Goal: Information Seeking & Learning: Learn about a topic

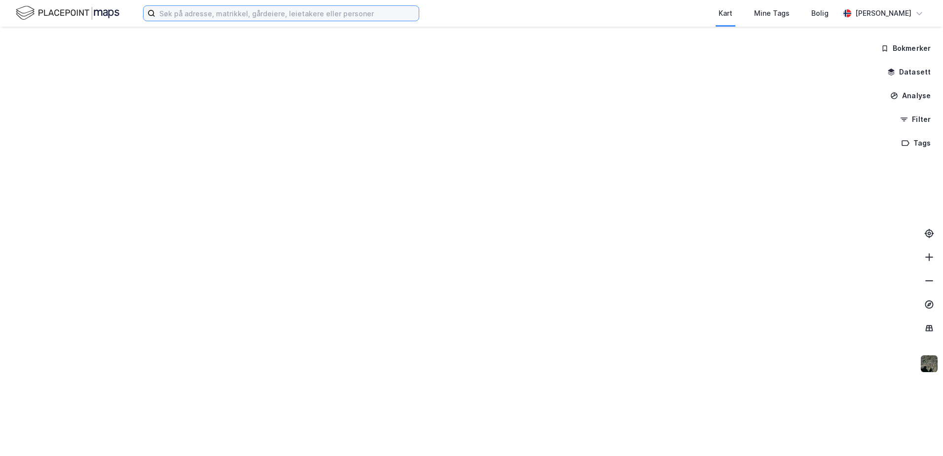
click at [303, 12] on input at bounding box center [286, 13] width 263 height 15
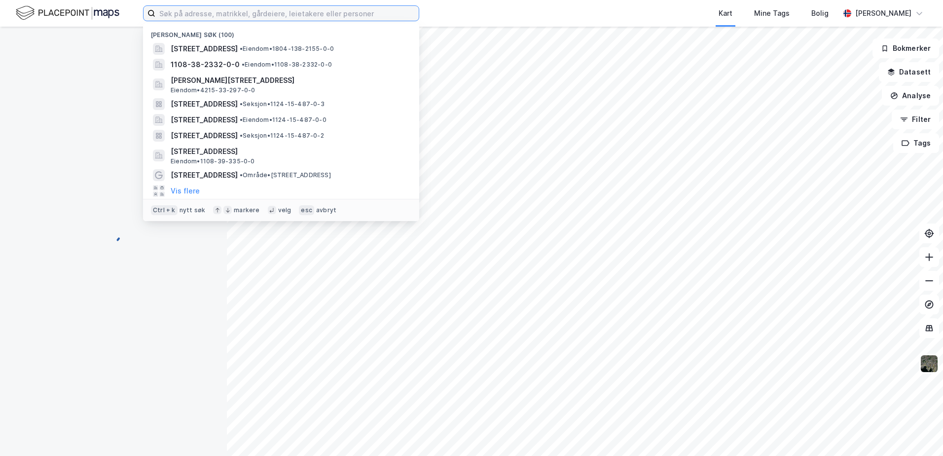
paste input "[STREET_ADDRESS],"
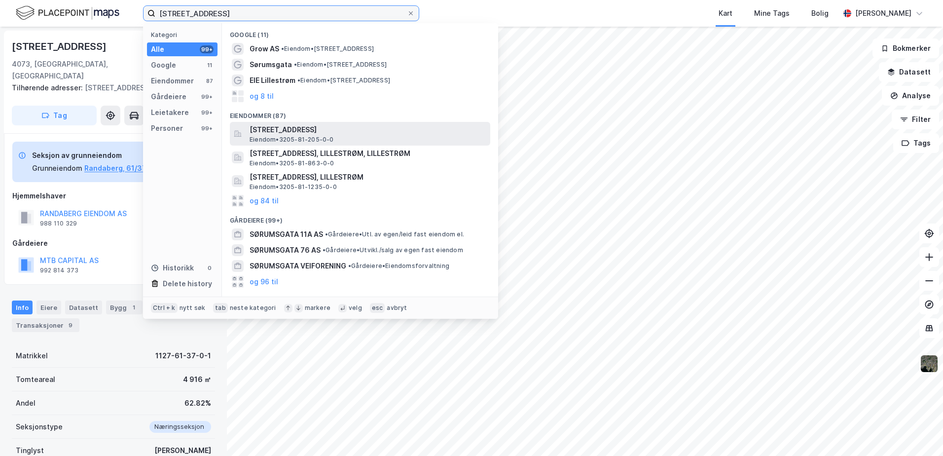
type input "[STREET_ADDRESS]"
click at [278, 135] on span "[STREET_ADDRESS]" at bounding box center [368, 130] width 237 height 12
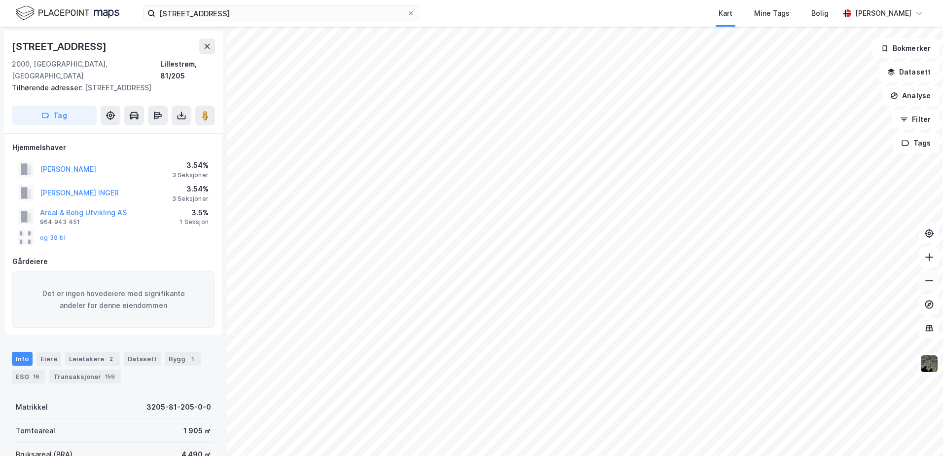
click at [936, 280] on button at bounding box center [930, 281] width 20 height 20
click at [930, 280] on icon at bounding box center [930, 281] width 10 height 10
click at [928, 256] on icon at bounding box center [930, 257] width 10 height 10
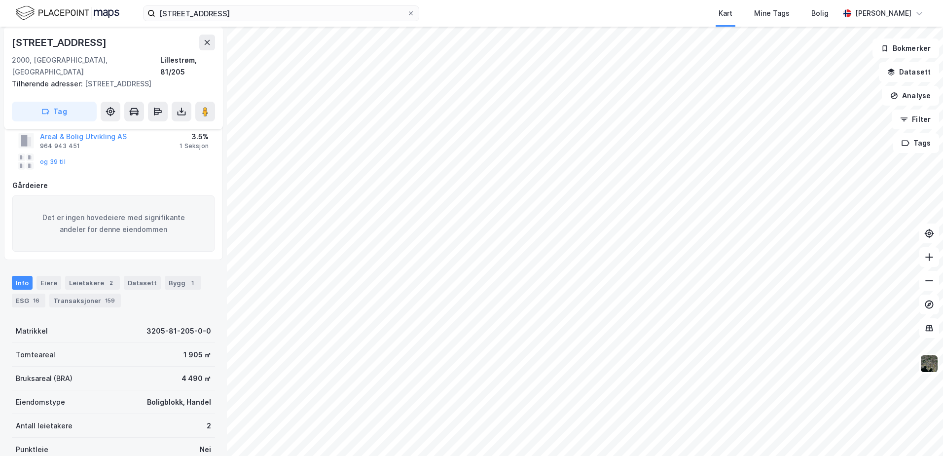
scroll to position [82, 0]
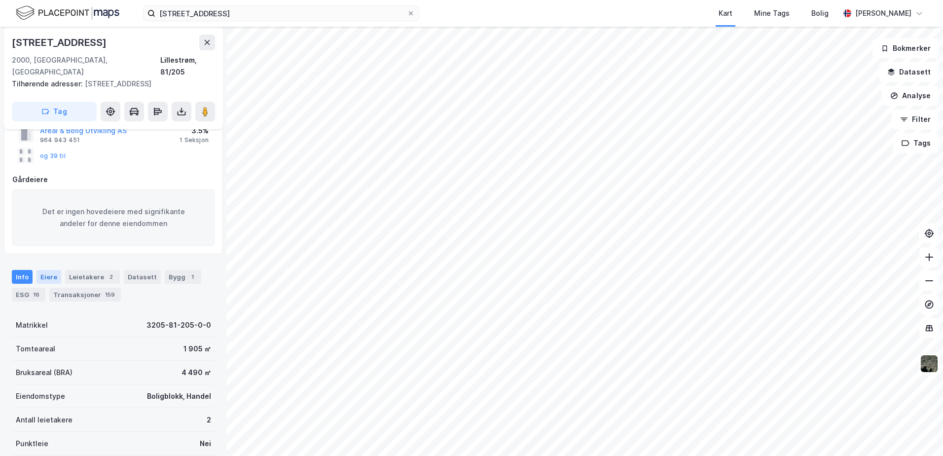
click at [47, 270] on div "Eiere" at bounding box center [49, 277] width 25 height 14
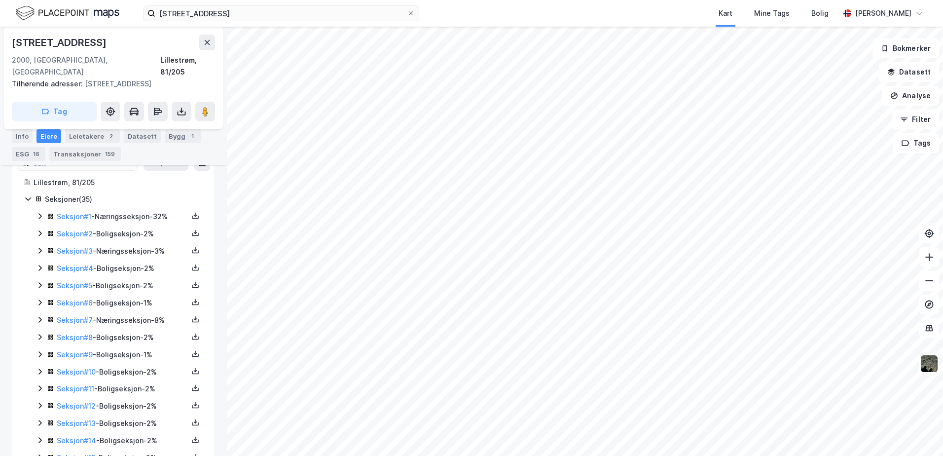
scroll to position [247, 0]
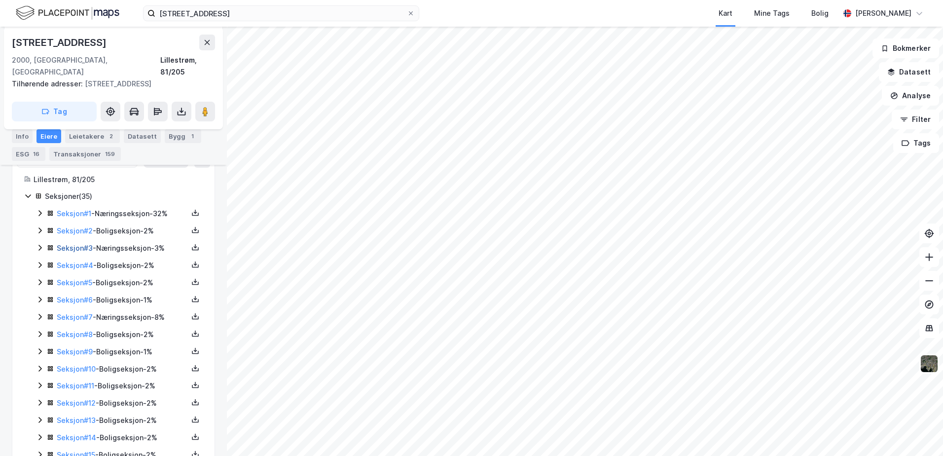
click at [80, 244] on link "Seksjon # 3" at bounding box center [75, 248] width 36 height 8
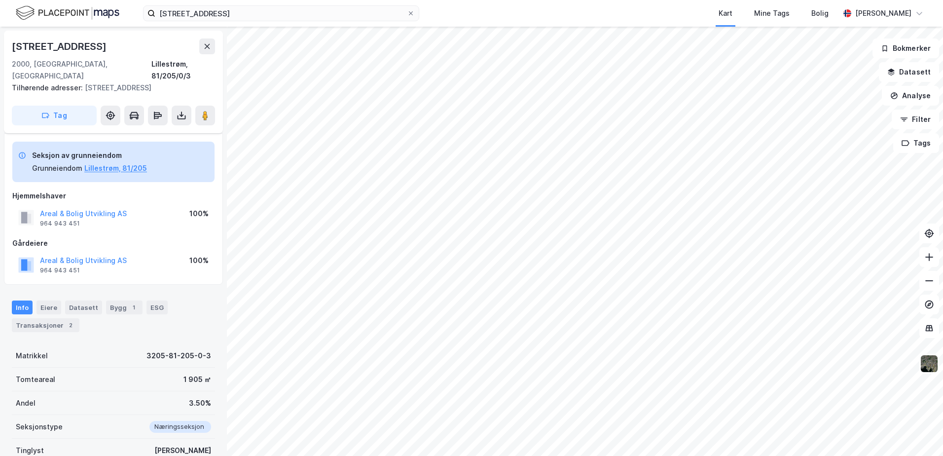
scroll to position [102, 0]
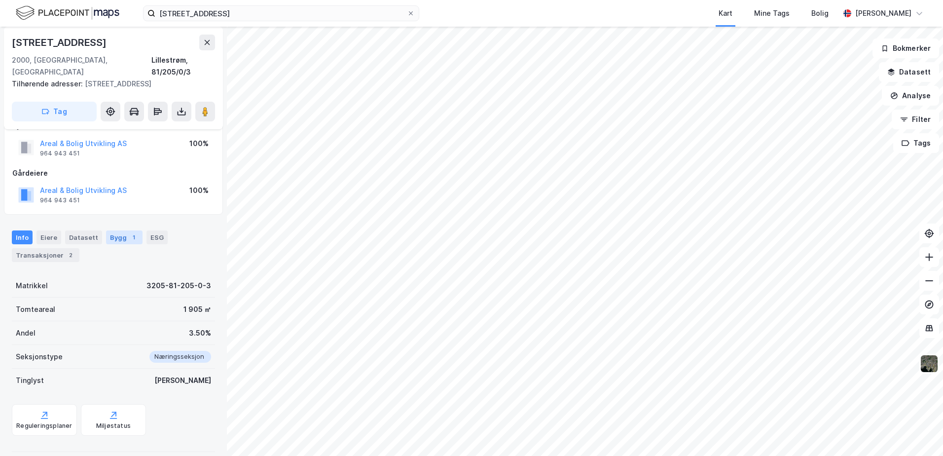
click at [121, 230] on div "Bygg 1" at bounding box center [124, 237] width 37 height 14
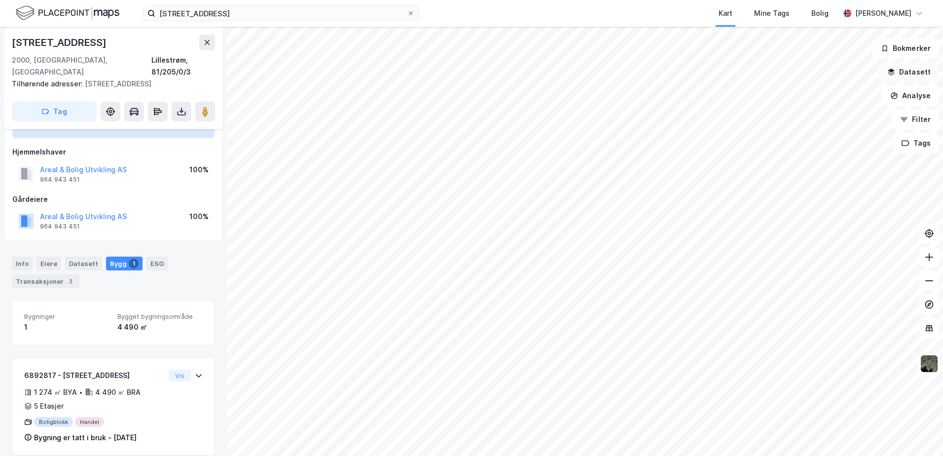
click at [891, 69] on icon "button" at bounding box center [892, 72] width 8 height 8
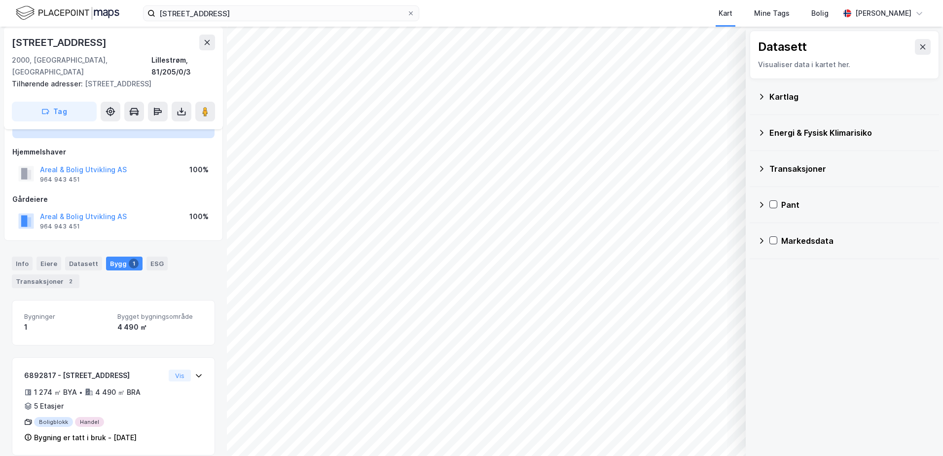
click at [761, 131] on icon at bounding box center [762, 133] width 8 height 8
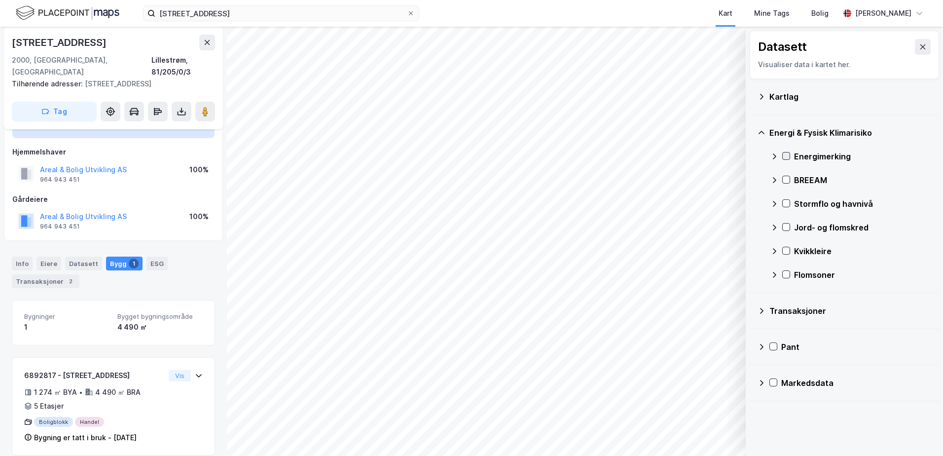
click at [784, 155] on icon at bounding box center [786, 155] width 7 height 7
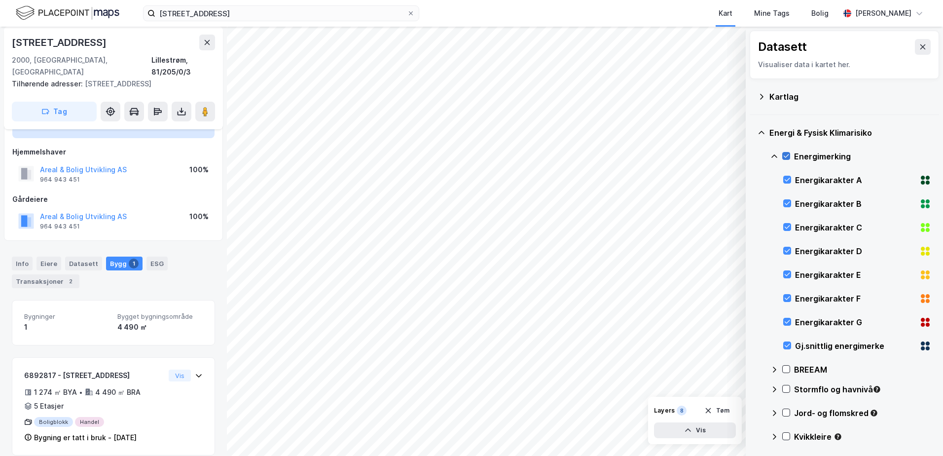
click at [784, 155] on icon at bounding box center [786, 155] width 7 height 7
click at [782, 155] on div at bounding box center [786, 156] width 8 height 8
click at [775, 155] on icon at bounding box center [775, 155] width 6 height 3
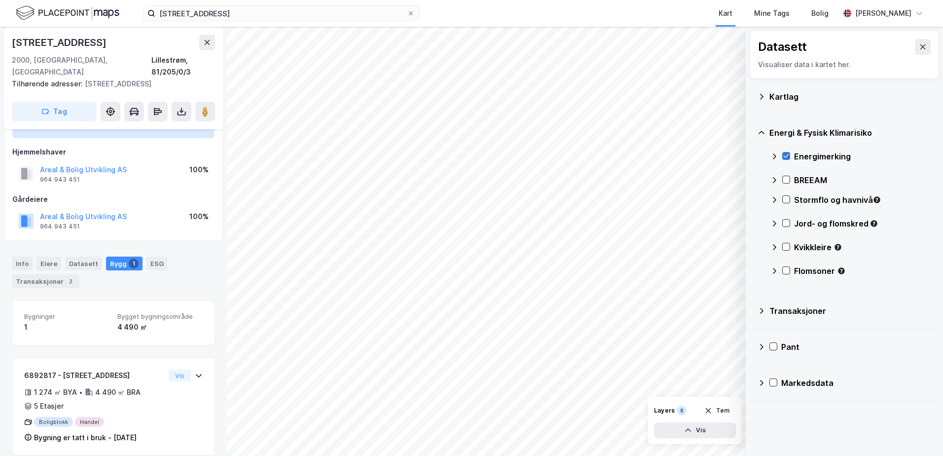
click at [786, 155] on icon at bounding box center [786, 155] width 7 height 7
click at [787, 194] on div "Stormflo og havnivå" at bounding box center [851, 204] width 161 height 24
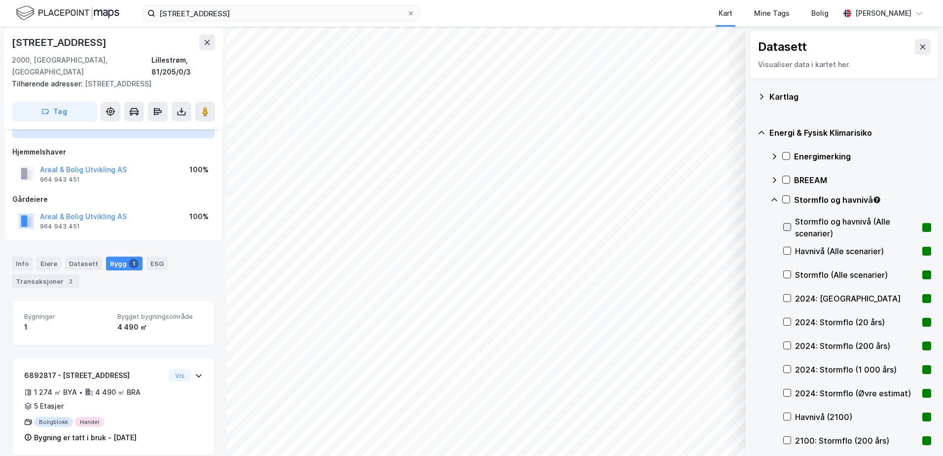
click at [791, 225] on div at bounding box center [787, 227] width 8 height 8
click at [785, 199] on icon at bounding box center [786, 199] width 5 height 0
click at [786, 197] on icon at bounding box center [786, 199] width 7 height 7
click at [776, 196] on icon at bounding box center [775, 200] width 8 height 8
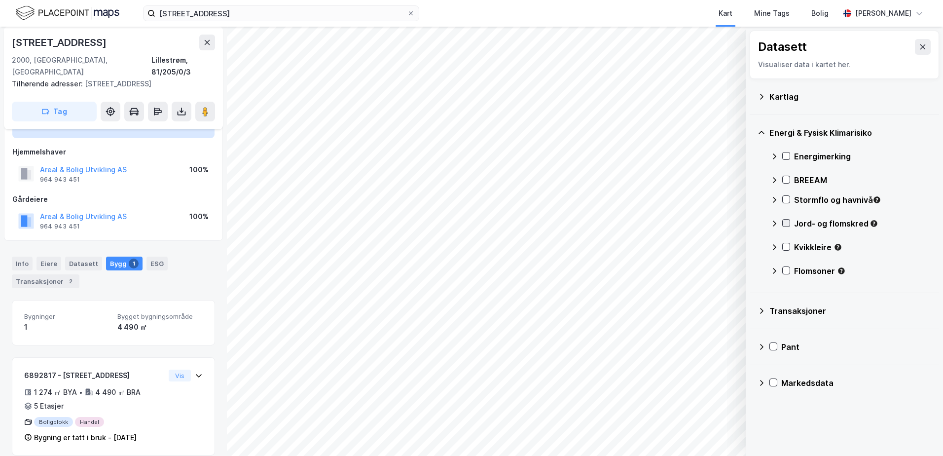
click at [790, 223] on div at bounding box center [786, 223] width 8 height 8
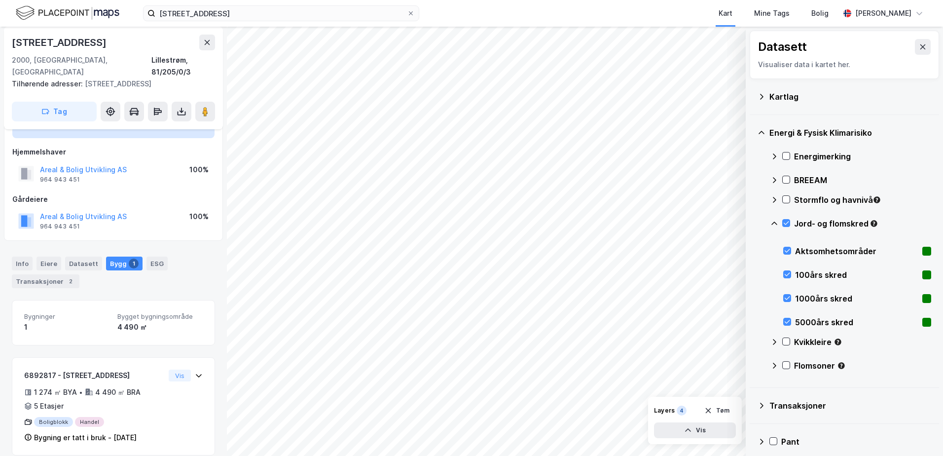
click at [775, 223] on icon at bounding box center [775, 224] width 8 height 8
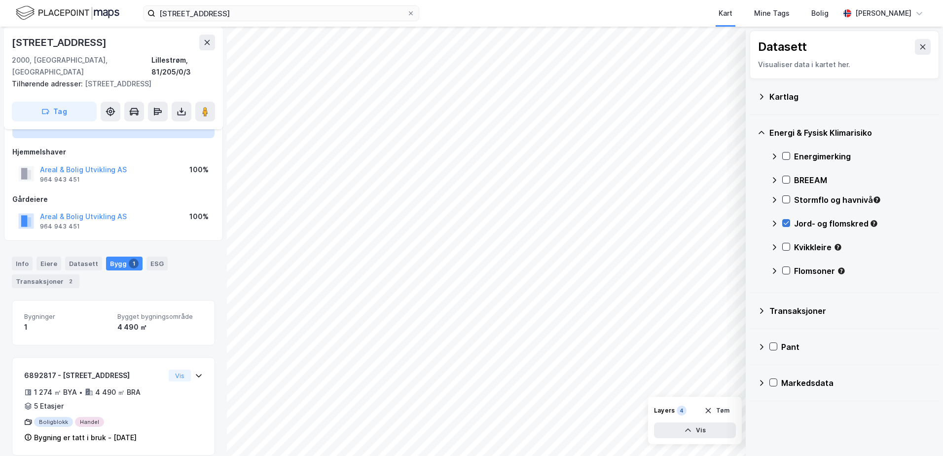
click at [786, 223] on icon at bounding box center [786, 223] width 7 height 7
click at [786, 244] on icon at bounding box center [786, 246] width 7 height 7
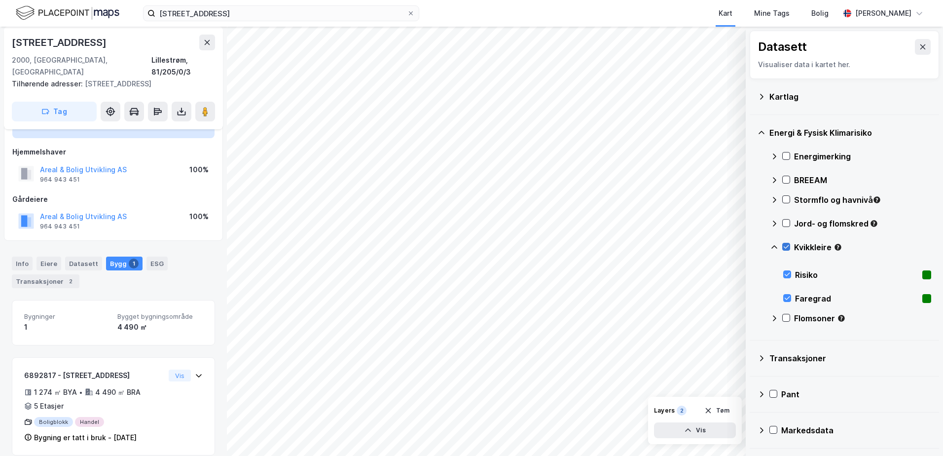
click at [787, 245] on icon at bounding box center [786, 246] width 7 height 7
click at [776, 245] on icon at bounding box center [775, 247] width 8 height 8
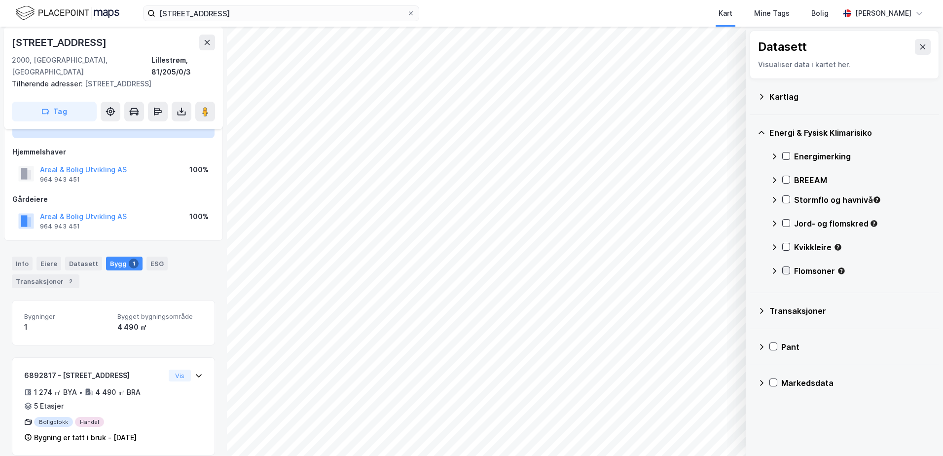
click at [787, 271] on icon at bounding box center [786, 270] width 7 height 7
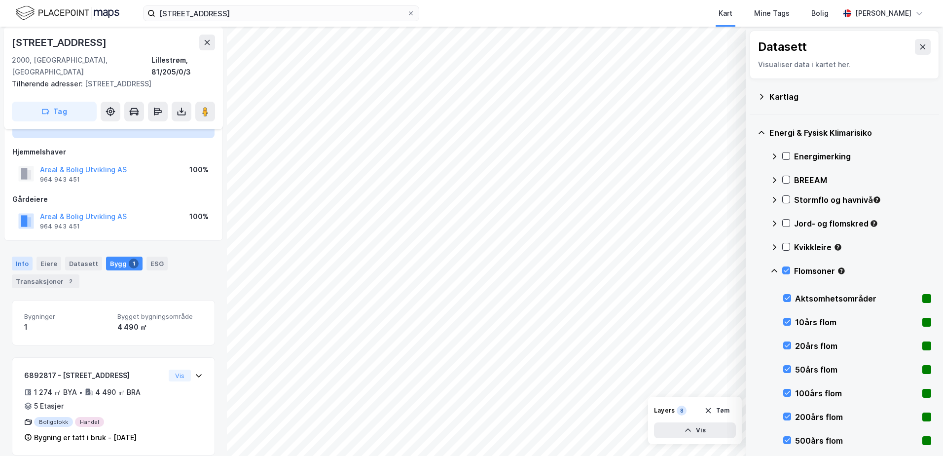
click at [20, 257] on div "Info" at bounding box center [22, 264] width 21 height 14
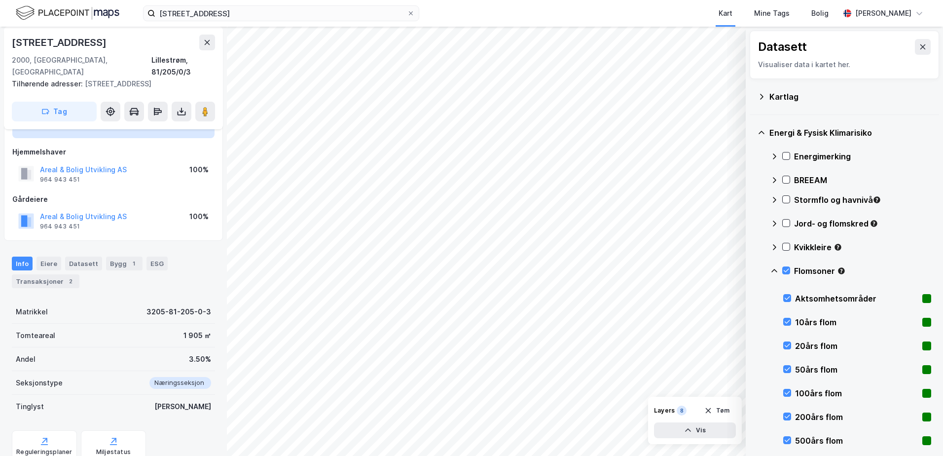
scroll to position [102, 0]
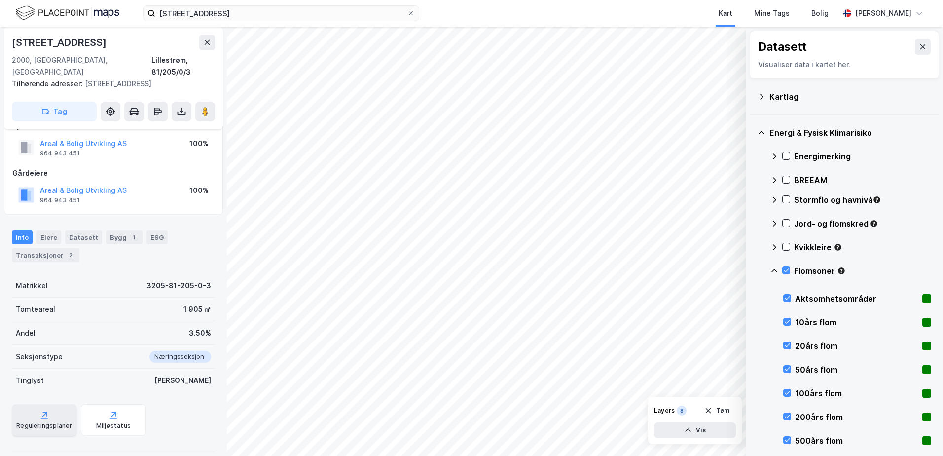
click at [47, 410] on icon at bounding box center [44, 415] width 10 height 10
click at [789, 266] on div "Flomsoner" at bounding box center [851, 275] width 161 height 24
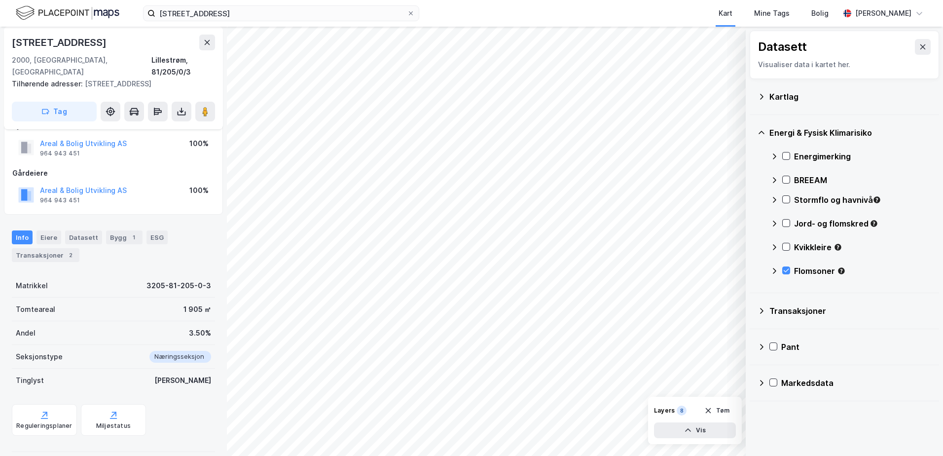
click at [776, 270] on icon at bounding box center [774, 271] width 3 height 6
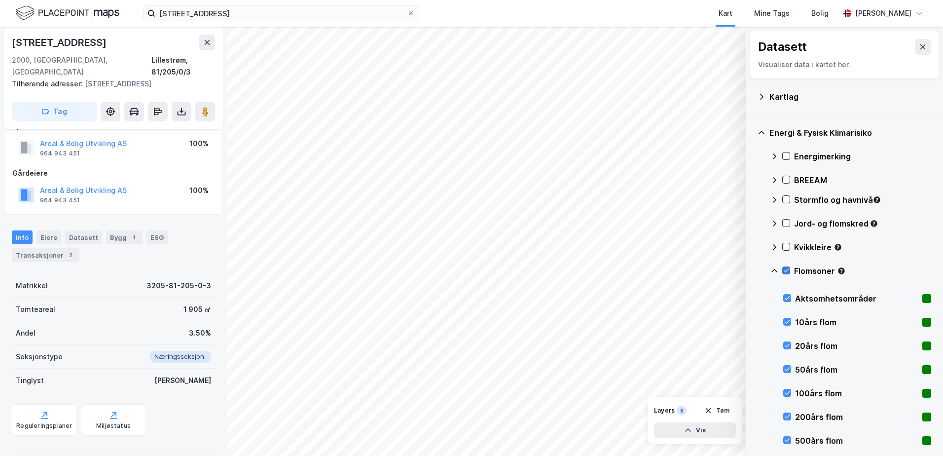
click at [787, 268] on icon at bounding box center [786, 270] width 7 height 7
click at [761, 94] on icon at bounding box center [762, 97] width 8 height 8
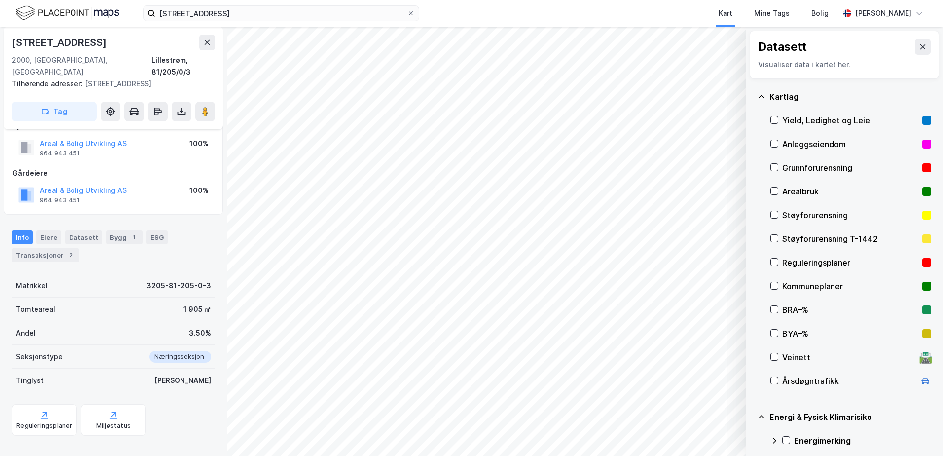
click at [783, 117] on div "Yield, Ledighet og Leie" at bounding box center [850, 120] width 136 height 12
click at [707, 433] on button "Vis" at bounding box center [695, 430] width 82 height 16
click at [649, 407] on div "Dataset" at bounding box center [652, 405] width 61 height 8
click at [707, 384] on icon "button" at bounding box center [708, 387] width 8 height 8
